Goal: Complete application form

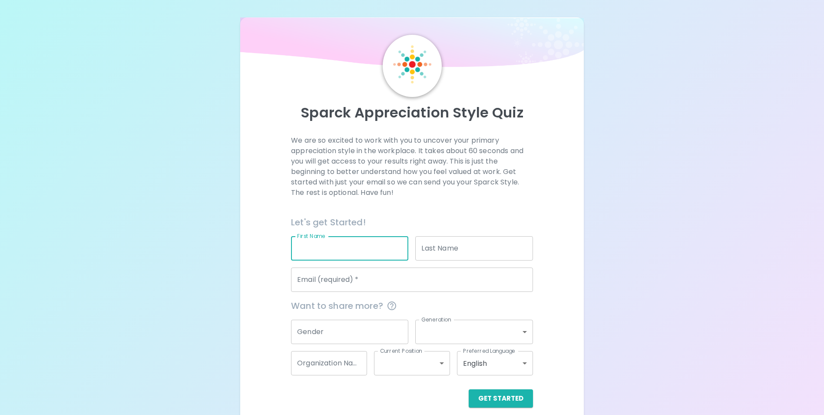
click at [312, 254] on input "First Name" at bounding box center [349, 248] width 117 height 24
type input "[PERSON_NAME]"
type input "[PERSON_NAME][EMAIL_ADDRESS][PERSON_NAME][DOMAIN_NAME]"
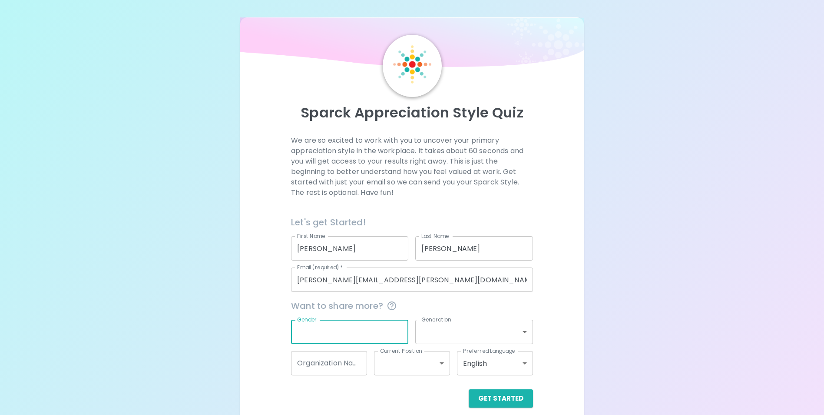
click at [340, 332] on input "Gender" at bounding box center [349, 331] width 117 height 24
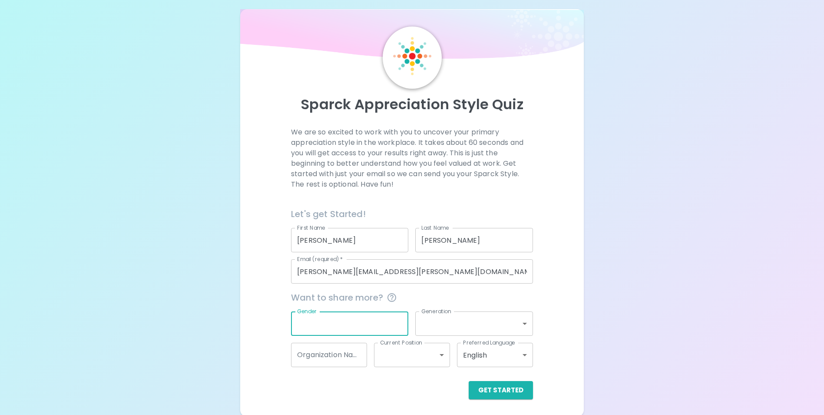
scroll to position [10, 0]
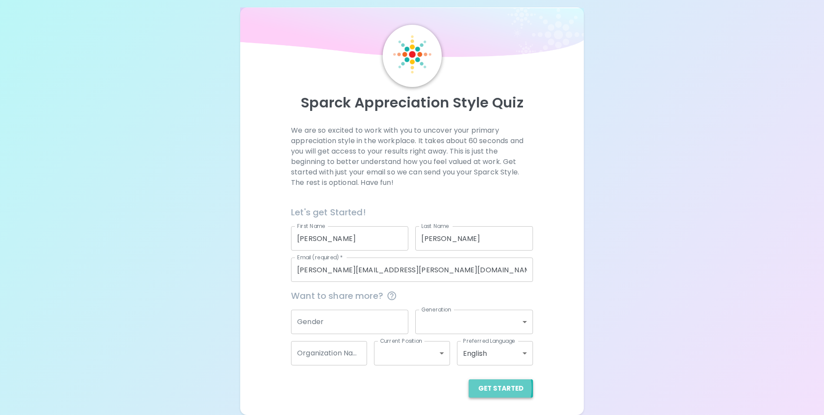
click at [485, 388] on button "Get Started" at bounding box center [501, 388] width 64 height 18
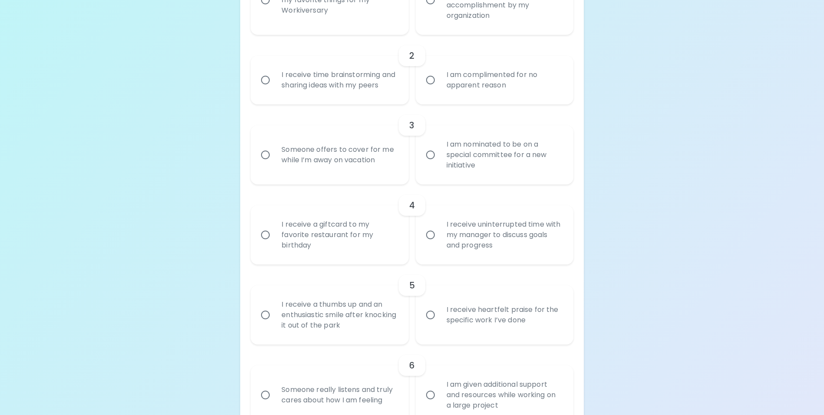
scroll to position [3, 0]
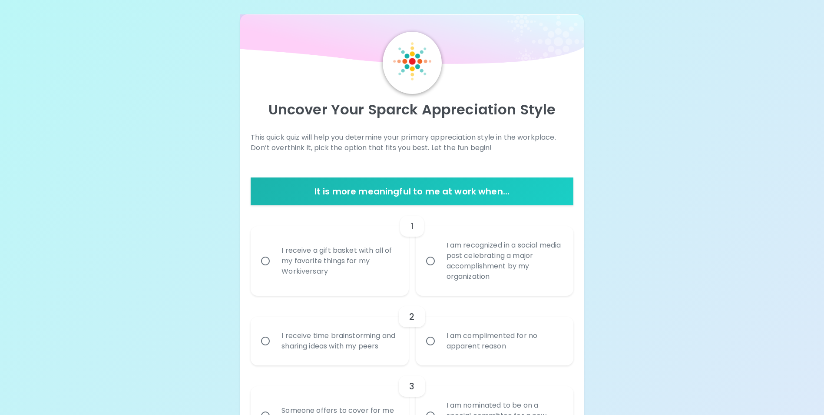
click at [319, 262] on div "I receive a gift basket with all of my favorite things for my Workiversary" at bounding box center [339, 261] width 129 height 52
click at [275, 262] on input "I receive a gift basket with all of my favorite things for my Workiversary" at bounding box center [265, 261] width 18 height 18
radio input "true"
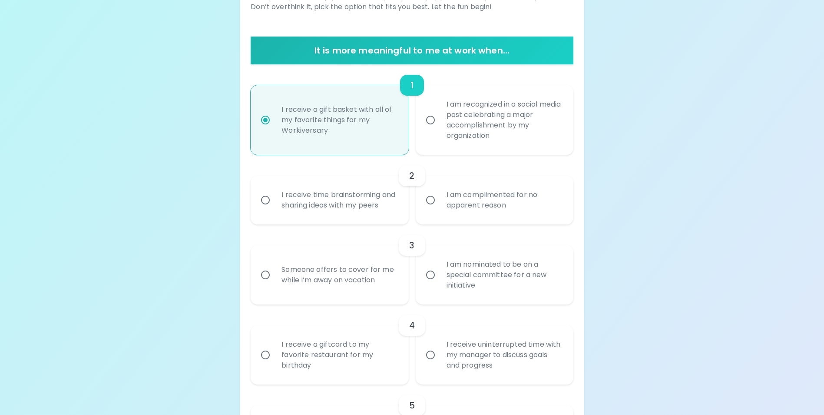
scroll to position [160, 0]
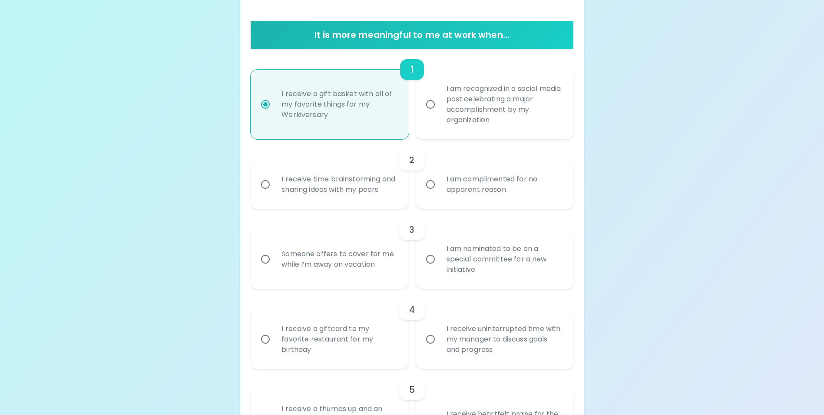
click at [475, 198] on div "I am complimented for no apparent reason" at bounding box center [504, 184] width 129 height 42
click at [440, 193] on input "I am complimented for no apparent reason" at bounding box center [431, 184] width 18 height 18
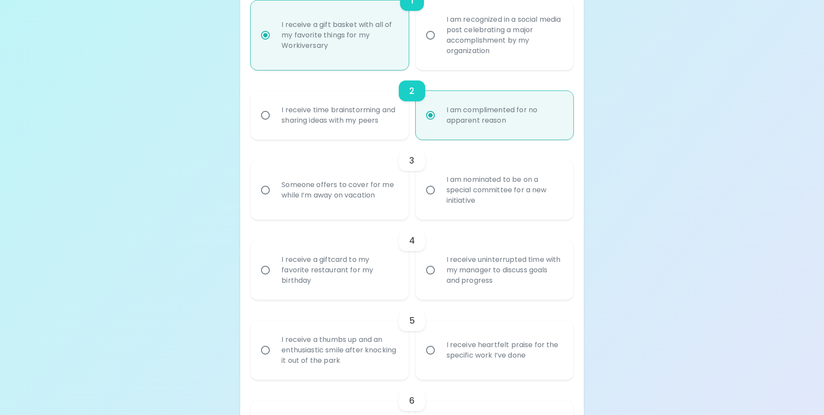
scroll to position [229, 0]
radio input "true"
click at [472, 277] on div "I receive uninterrupted time with my manager to discuss goals and progress" at bounding box center [504, 269] width 129 height 52
click at [440, 277] on input "I receive uninterrupted time with my manager to discuss goals and progress" at bounding box center [431, 269] width 18 height 18
radio input "false"
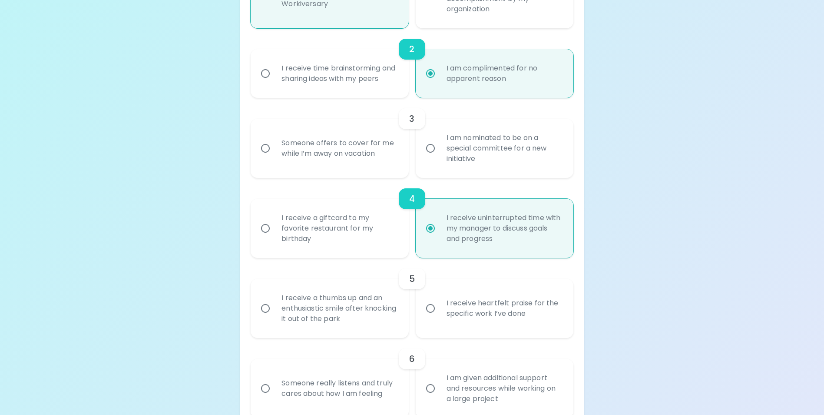
scroll to position [299, 0]
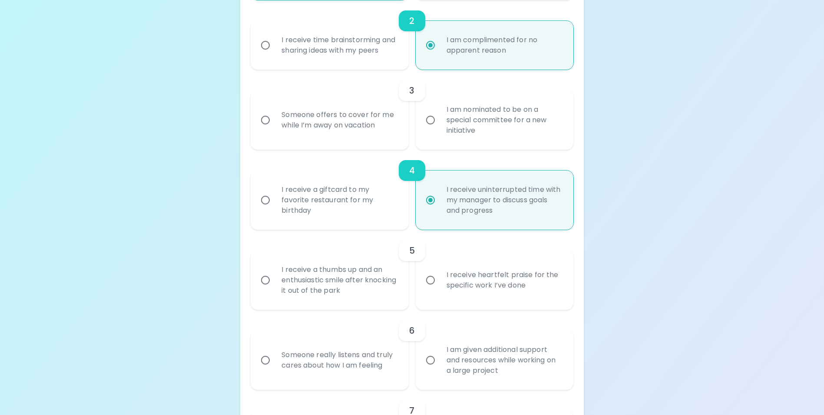
radio input "true"
click at [359, 131] on div "Someone offers to cover for me while I’m away on vacation" at bounding box center [339, 120] width 129 height 42
click at [275, 129] on input "Someone offers to cover for me while I’m away on vacation" at bounding box center [265, 120] width 18 height 18
radio input "false"
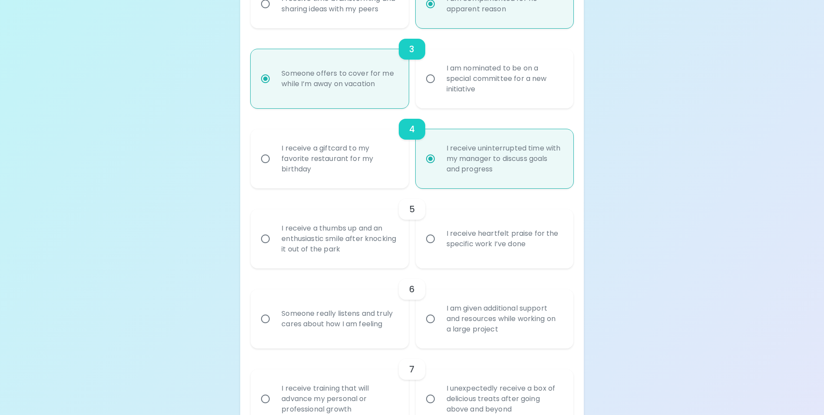
scroll to position [368, 0]
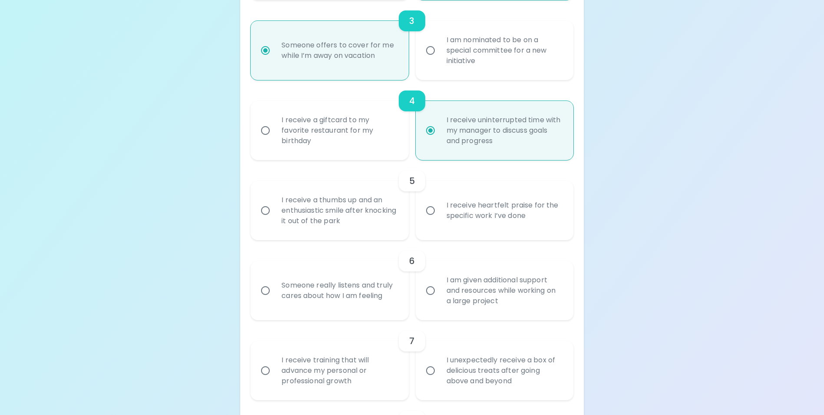
radio input "true"
click at [503, 223] on div "I receive heartfelt praise for the specific work I’ve done" at bounding box center [504, 210] width 129 height 42
click at [440, 219] on input "I receive heartfelt praise for the specific work I’ve done" at bounding box center [431, 210] width 18 height 18
radio input "false"
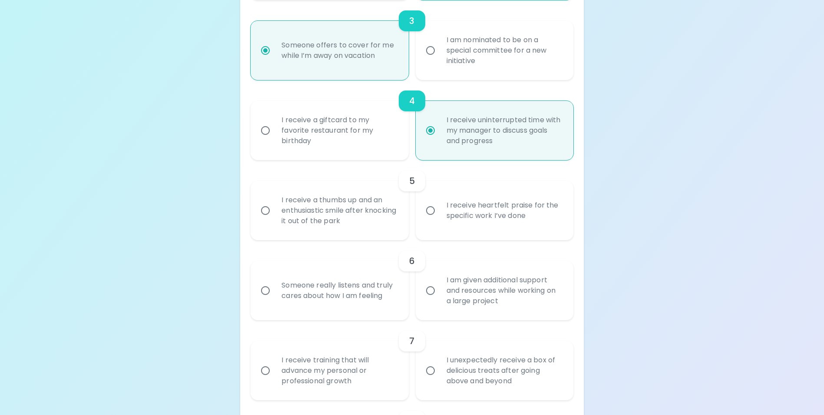
radio input "true"
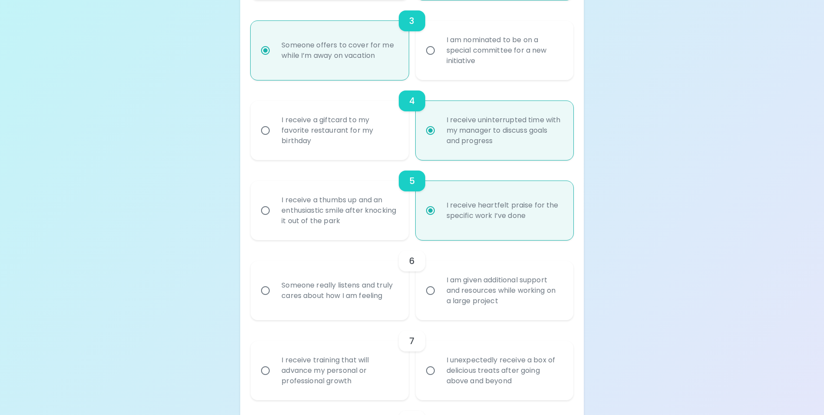
scroll to position [438, 0]
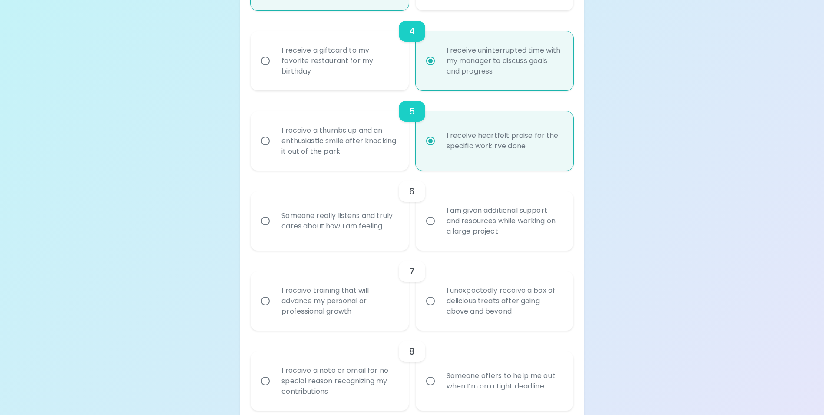
radio input "true"
click at [488, 237] on div "I am given additional support and resources while working on a large project" at bounding box center [504, 221] width 129 height 52
click at [440, 230] on input "I am given additional support and resources while working on a large project" at bounding box center [431, 221] width 18 height 18
radio input "false"
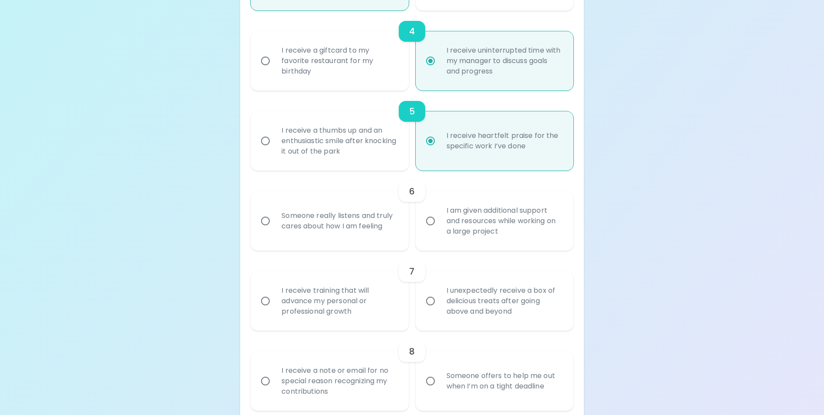
radio input "false"
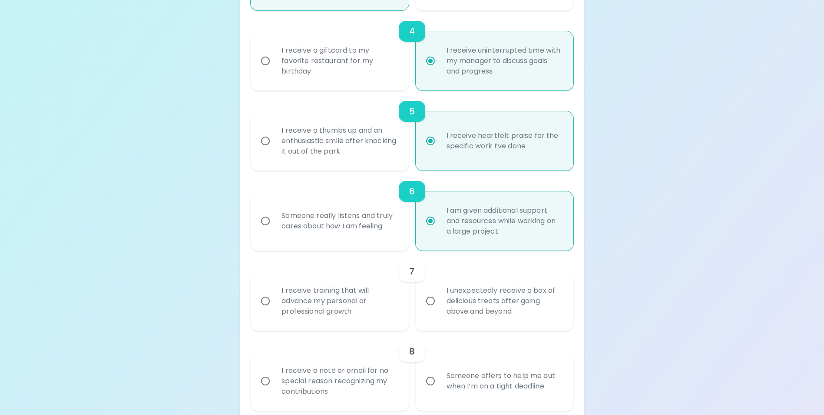
scroll to position [507, 0]
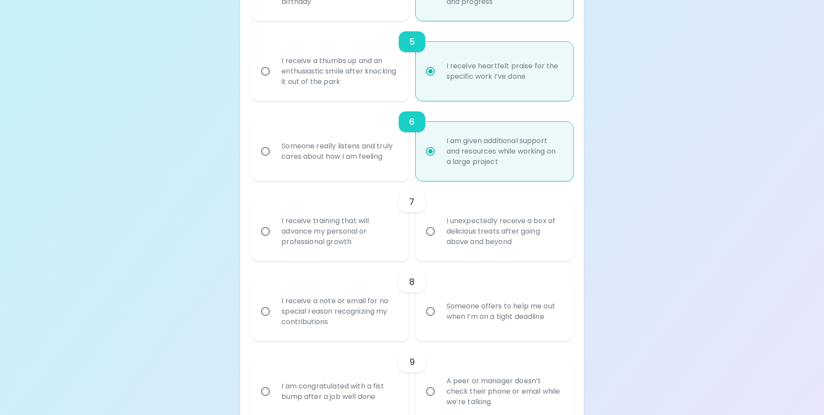
radio input "true"
click at [355, 246] on div "I receive training that will advance my personal or professional growth" at bounding box center [339, 231] width 129 height 52
click at [275, 240] on input "I receive training that will advance my personal or professional growth" at bounding box center [265, 231] width 18 height 18
radio input "false"
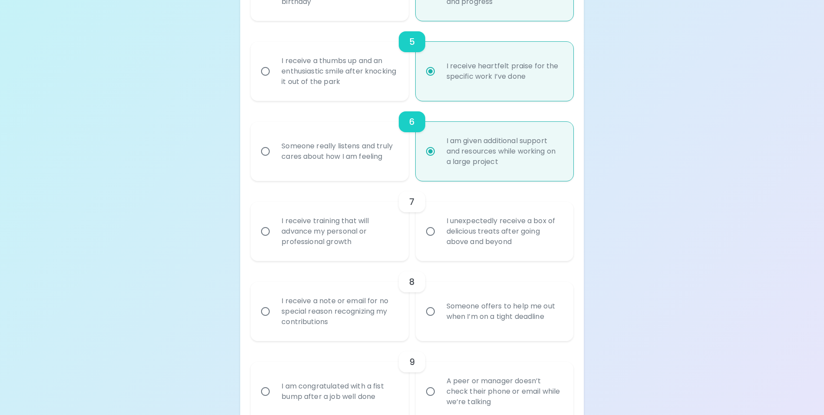
radio input "false"
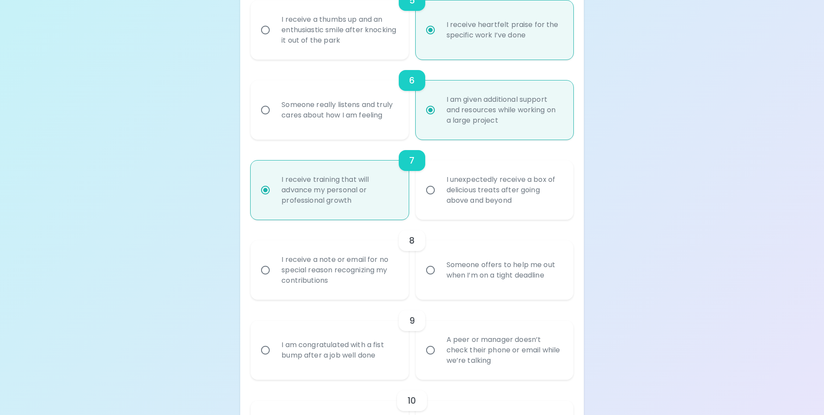
scroll to position [577, 0]
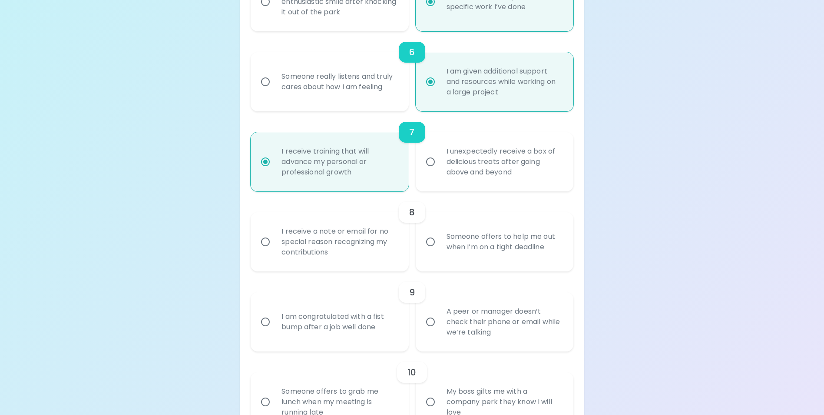
radio input "true"
click at [348, 251] on div "I receive a note or email for no special reason recognizing my contributions" at bounding box center [339, 242] width 129 height 52
click at [275, 251] on input "I receive a note or email for no special reason recognizing my contributions" at bounding box center [265, 242] width 18 height 18
radio input "false"
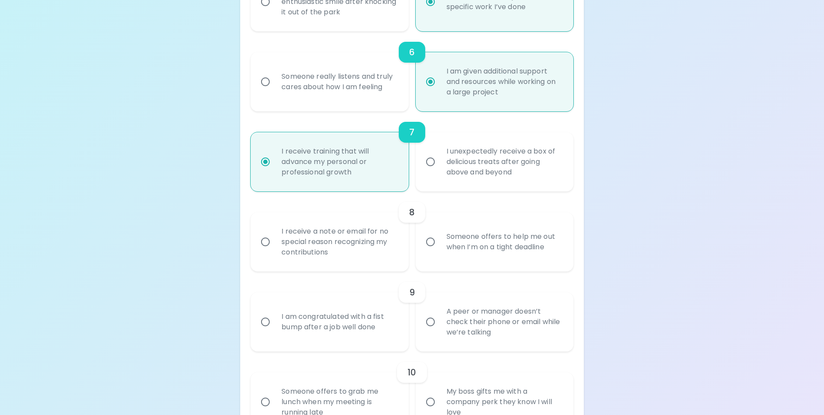
radio input "false"
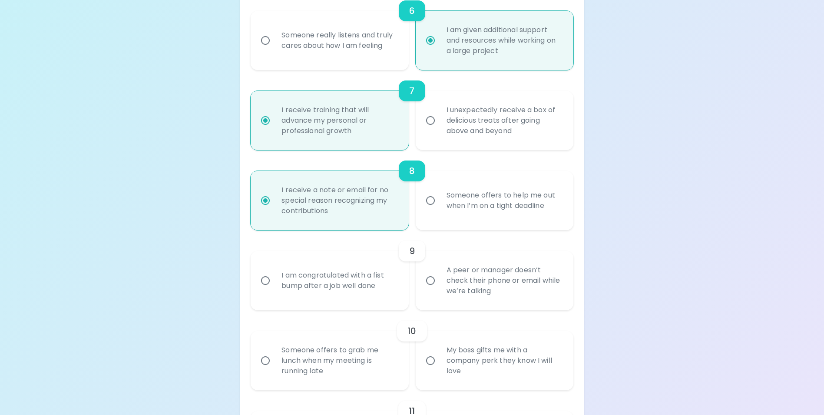
scroll to position [646, 0]
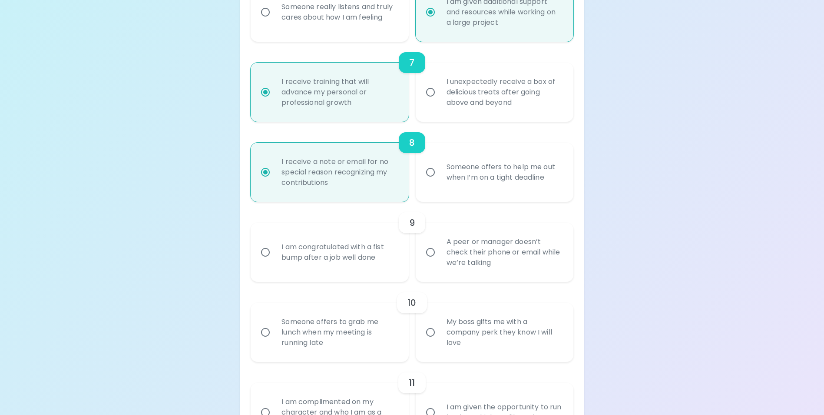
radio input "true"
click at [490, 272] on div "A peer or manager doesn’t check their phone or email while we’re talking" at bounding box center [504, 252] width 129 height 52
click at [440, 261] on input "A peer or manager doesn’t check their phone or email while we’re talking" at bounding box center [431, 252] width 18 height 18
radio input "false"
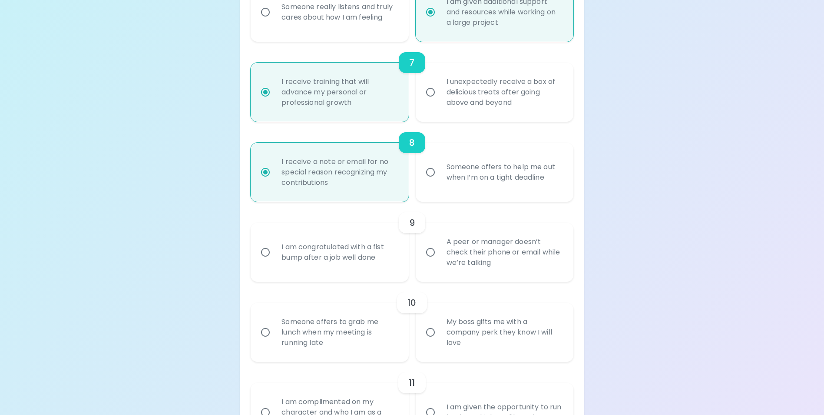
radio input "false"
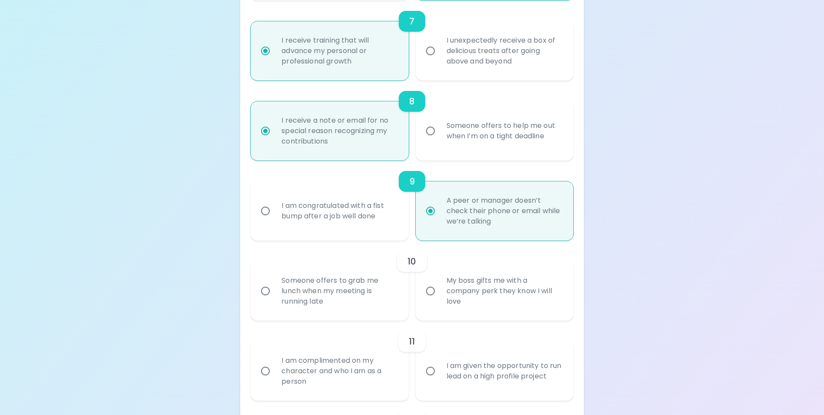
scroll to position [716, 0]
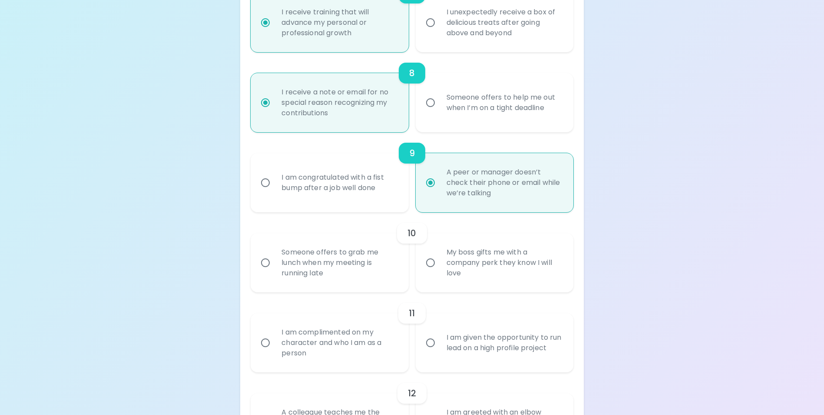
radio input "true"
click at [352, 276] on div "Someone offers to grab me lunch when my meeting is running late" at bounding box center [339, 262] width 129 height 52
click at [275, 272] on input "Someone offers to grab me lunch when my meeting is running late" at bounding box center [265, 262] width 18 height 18
radio input "false"
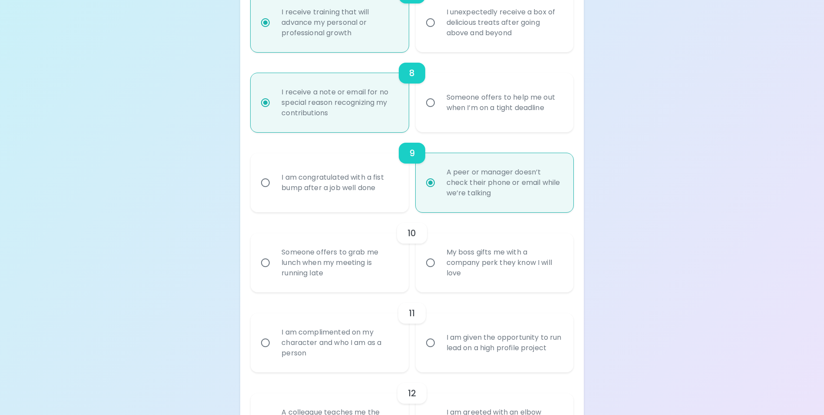
radio input "false"
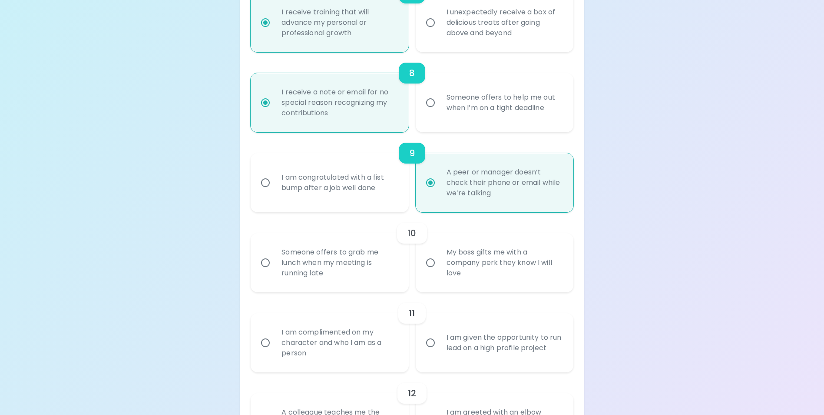
radio input "false"
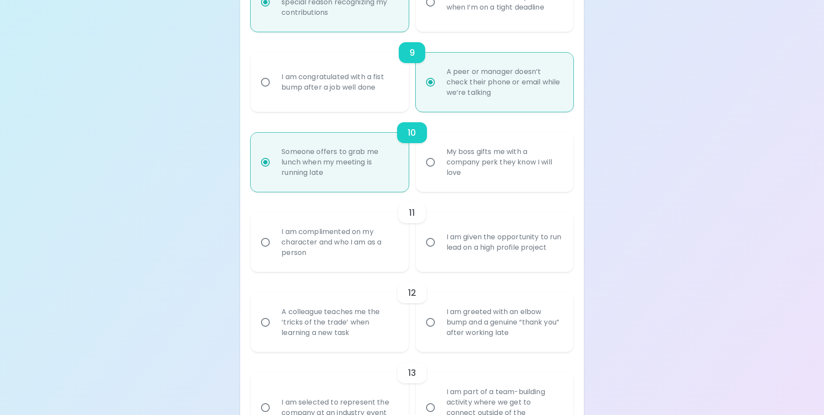
scroll to position [829, 0]
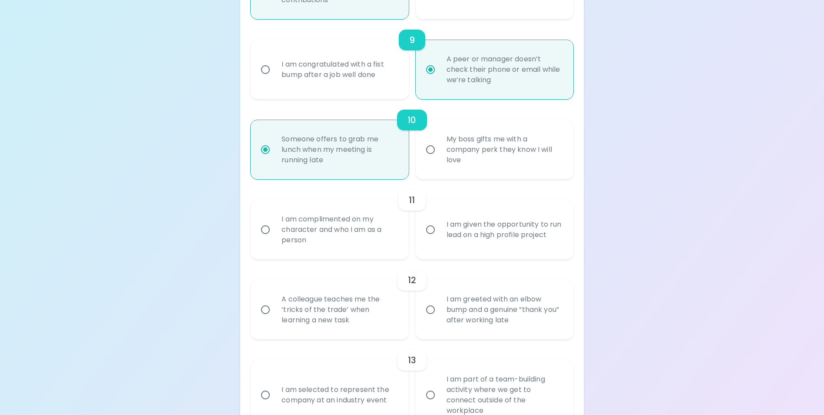
radio input "true"
click at [350, 243] on div "I am complimented on my character and who I am as a person" at bounding box center [339, 229] width 129 height 52
click at [275, 239] on input "I am complimented on my character and who I am as a person" at bounding box center [265, 229] width 18 height 18
radio input "false"
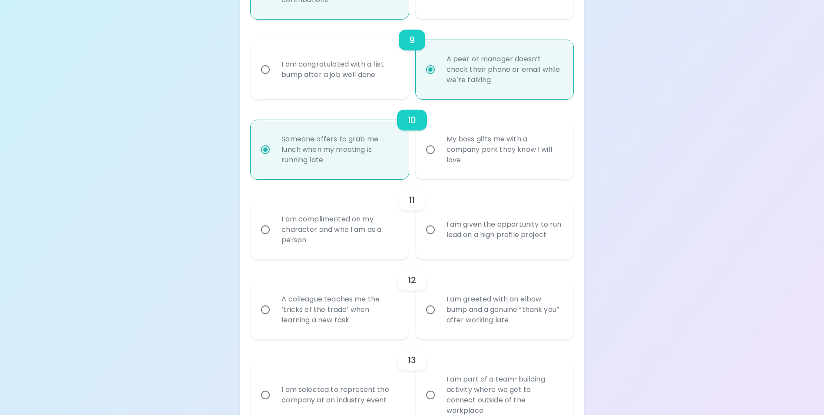
radio input "false"
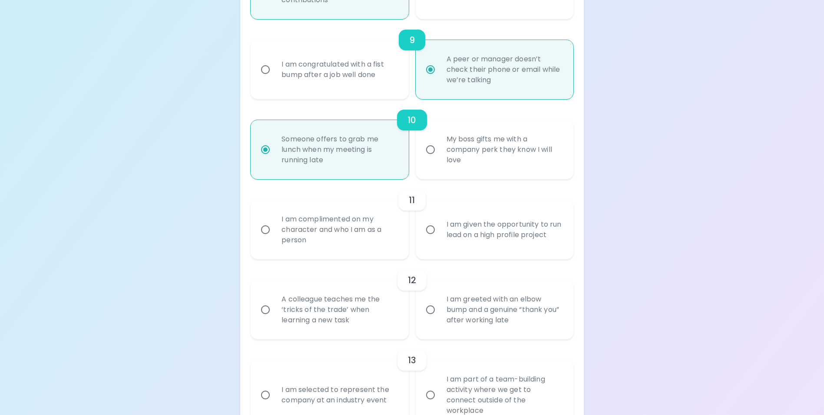
radio input "false"
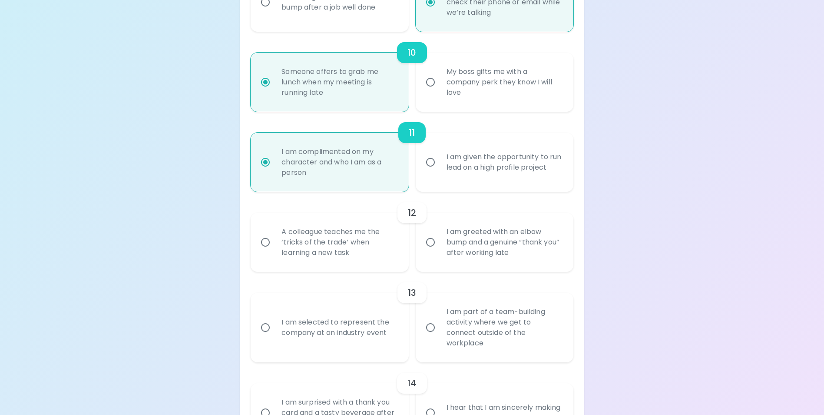
scroll to position [898, 0]
radio input "true"
click at [366, 259] on div "A colleague teaches me the ‘tricks of the trade’ when learning a new task" at bounding box center [339, 240] width 129 height 52
click at [275, 249] on input "A colleague teaches me the ‘tricks of the trade’ when learning a new task" at bounding box center [265, 240] width 18 height 18
radio input "false"
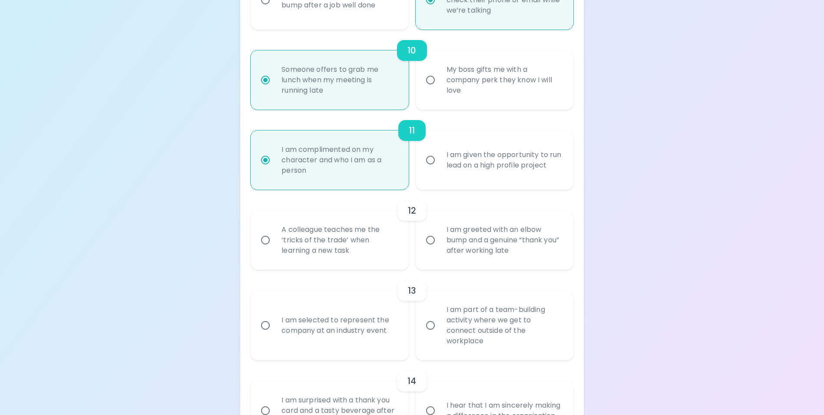
radio input "false"
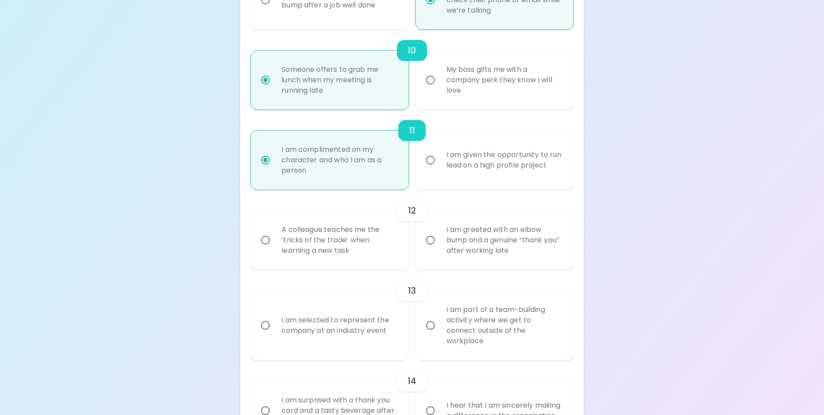
radio input "false"
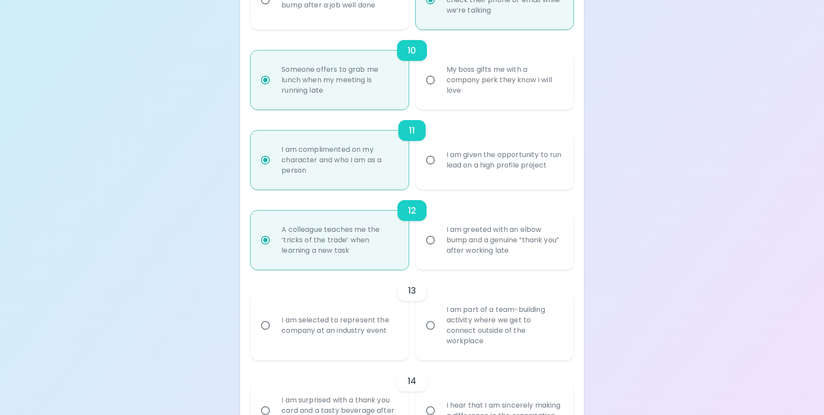
scroll to position [968, 0]
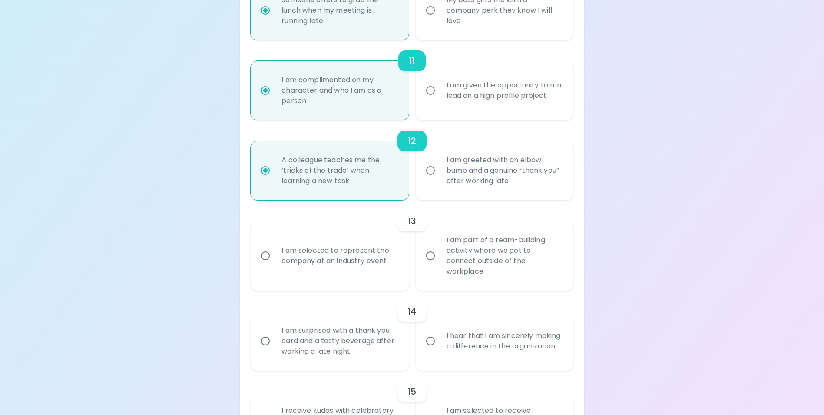
radio input "true"
click at [480, 269] on div "I am part of a team-building activity where we get to connect outside of the wo…" at bounding box center [504, 255] width 129 height 63
click at [440, 265] on input "I am part of a team-building activity where we get to connect outside of the wo…" at bounding box center [431, 255] width 18 height 18
radio input "false"
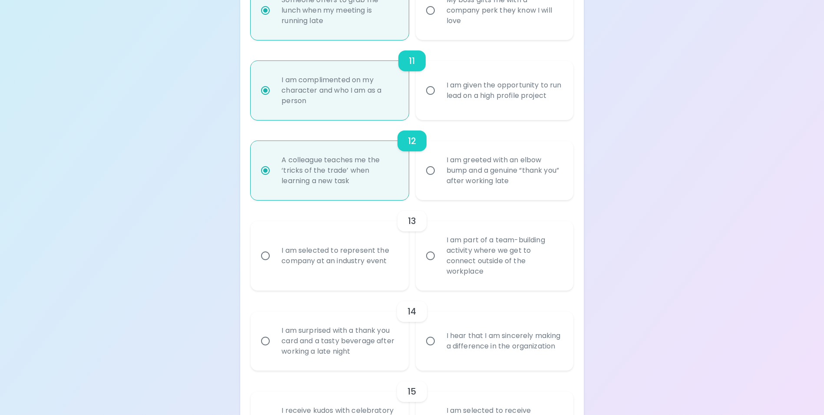
radio input "false"
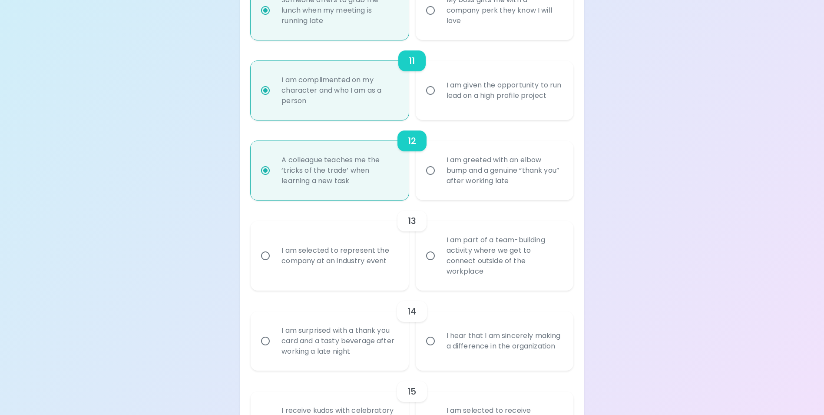
radio input "false"
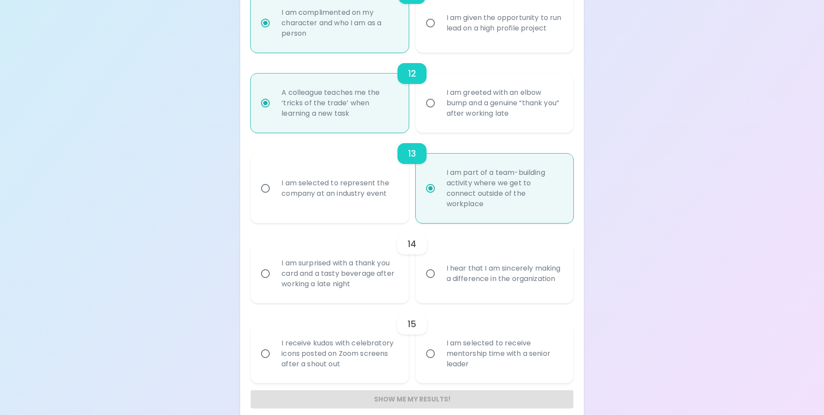
scroll to position [1037, 0]
radio input "true"
drag, startPoint x: 465, startPoint y: 281, endPoint x: 437, endPoint y: 286, distance: 28.2
click at [464, 281] on div "I hear that I am sincerely making a difference in the organization" at bounding box center [504, 271] width 129 height 42
click at [440, 280] on input "I hear that I am sincerely making a difference in the organization" at bounding box center [431, 271] width 18 height 18
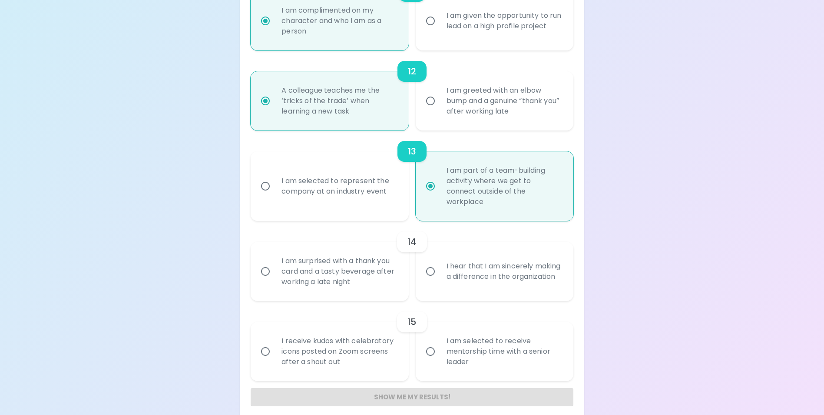
radio input "false"
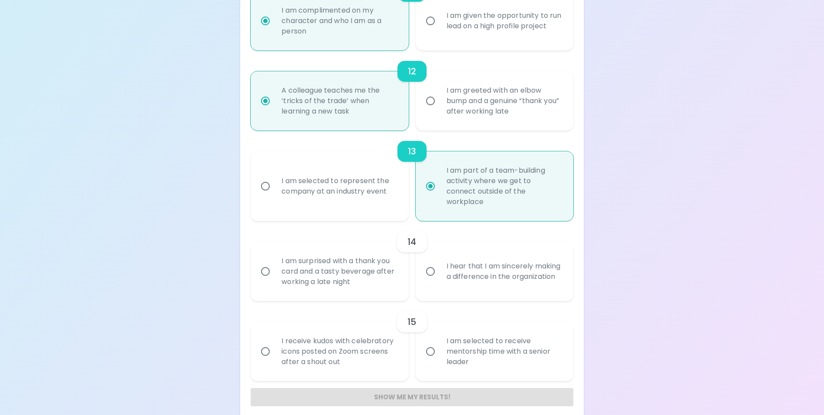
radio input "false"
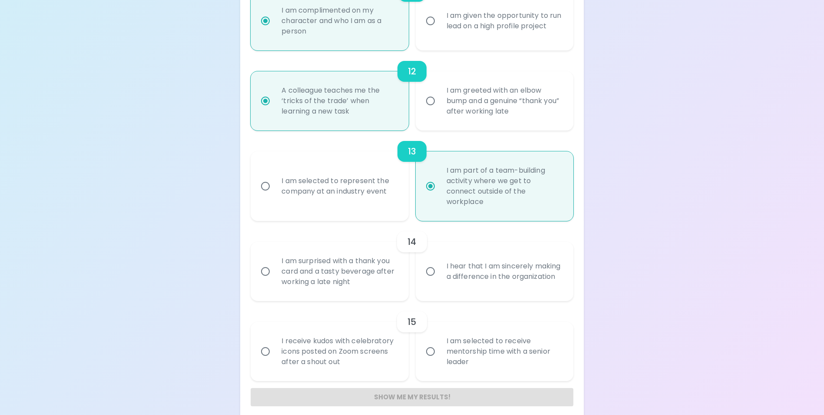
radio input "false"
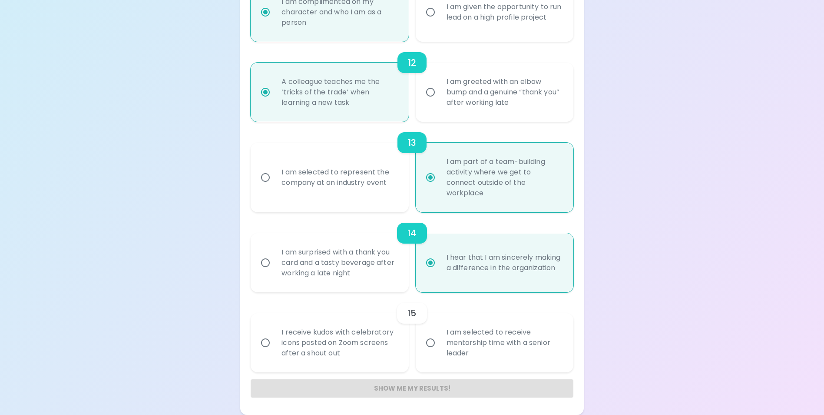
radio input "true"
click at [482, 347] on div "I am selected to receive mentorship time with a senior leader" at bounding box center [504, 342] width 129 height 52
click at [440, 347] on input "I am selected to receive mentorship time with a senior leader" at bounding box center [431, 342] width 18 height 18
radio input "false"
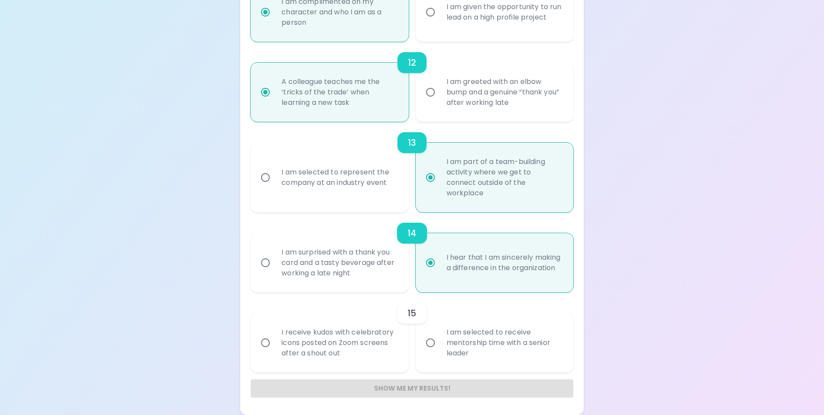
radio input "false"
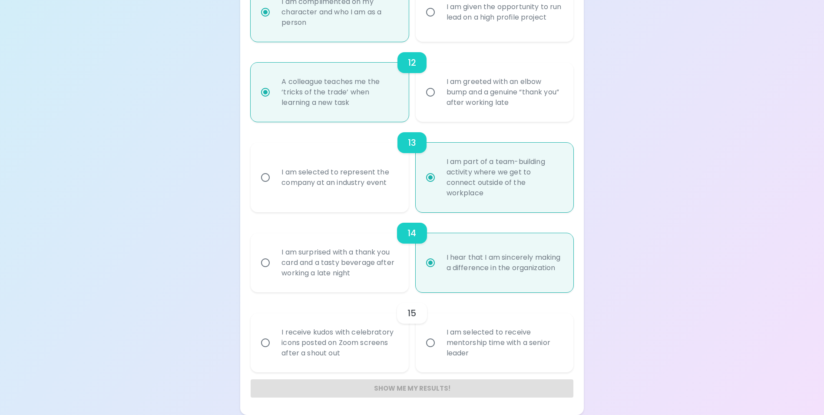
radio input "false"
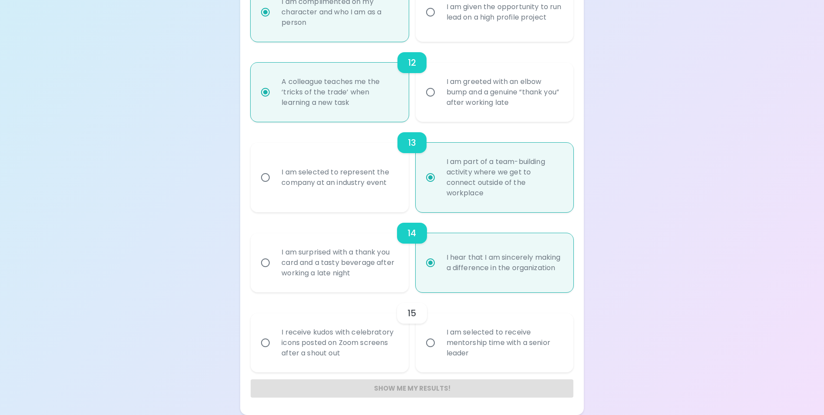
radio input "false"
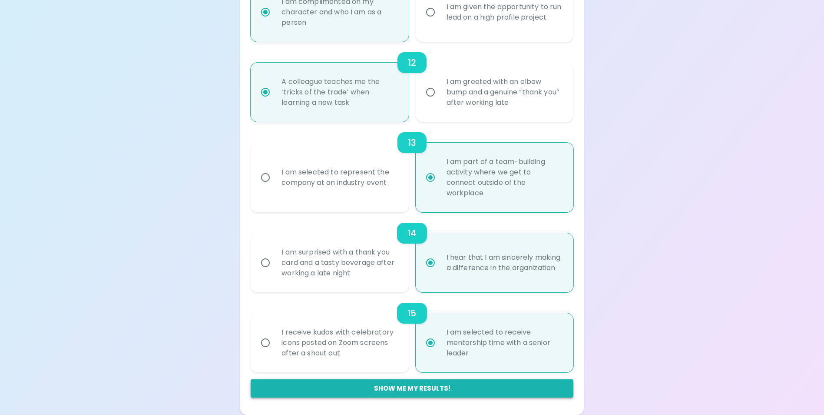
radio input "true"
click at [406, 388] on button "Show me my results!" at bounding box center [412, 388] width 322 height 18
radio input "false"
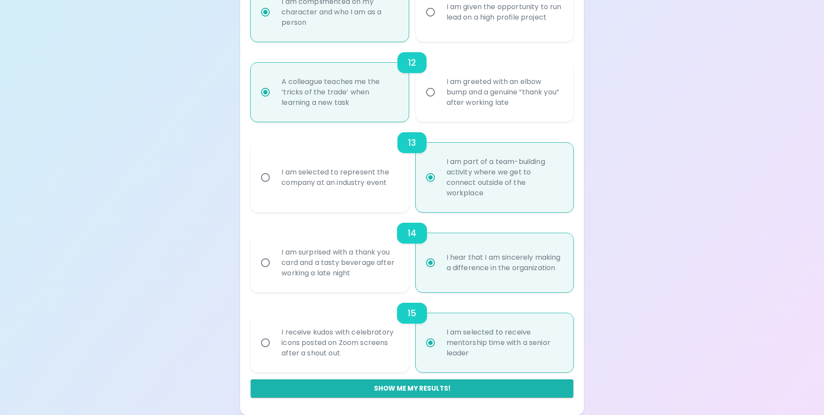
radio input "false"
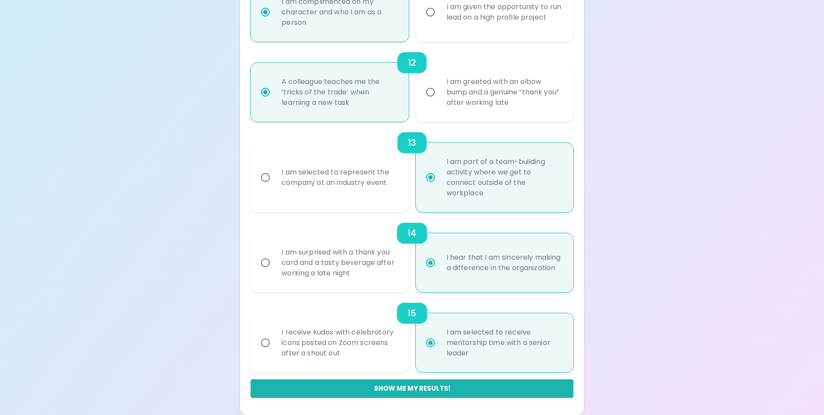
radio input "false"
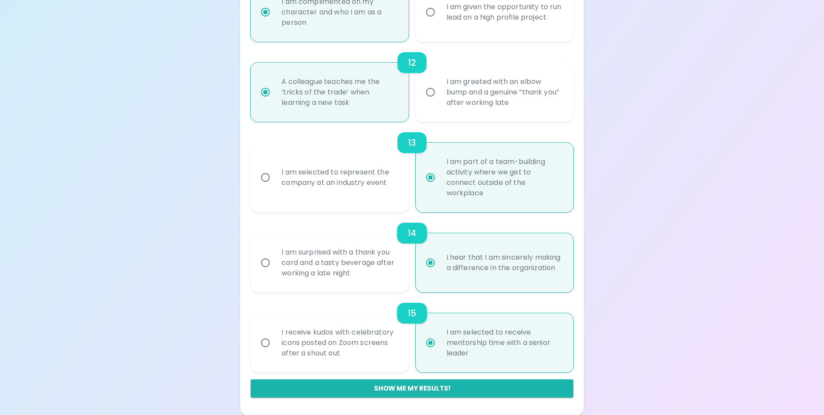
radio input "false"
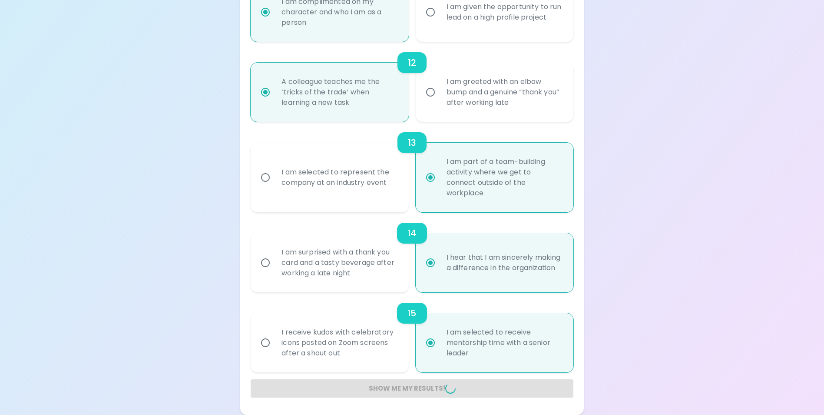
radio input "false"
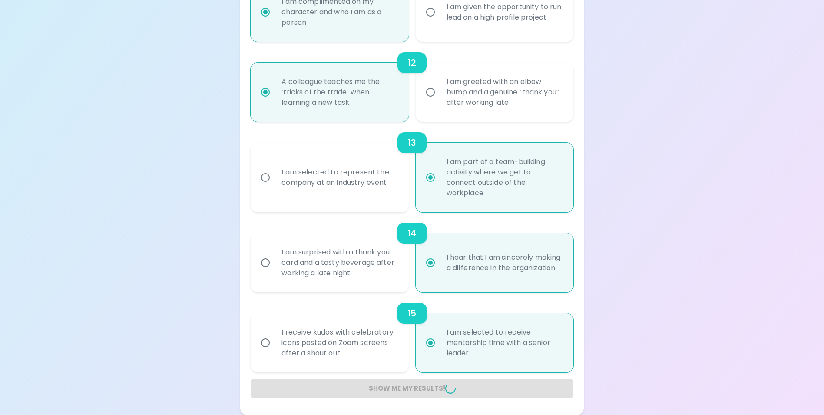
radio input "false"
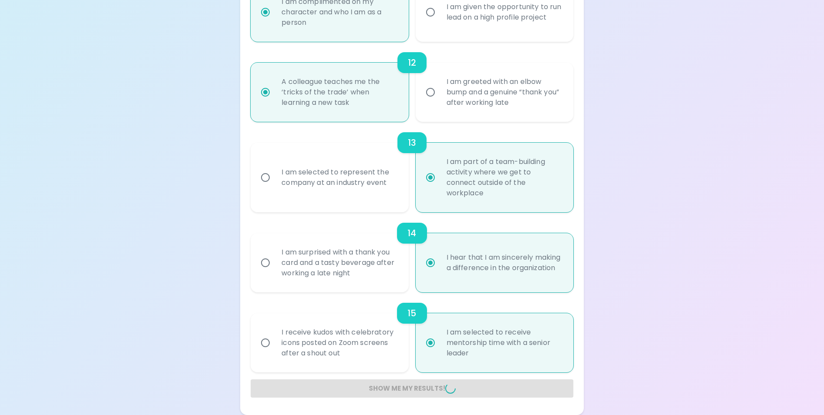
radio input "false"
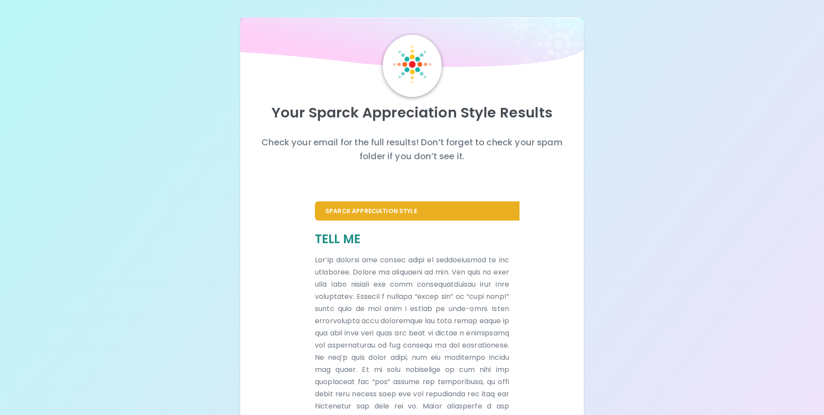
scroll to position [43, 0]
